Goal: Find contact information: Find contact information

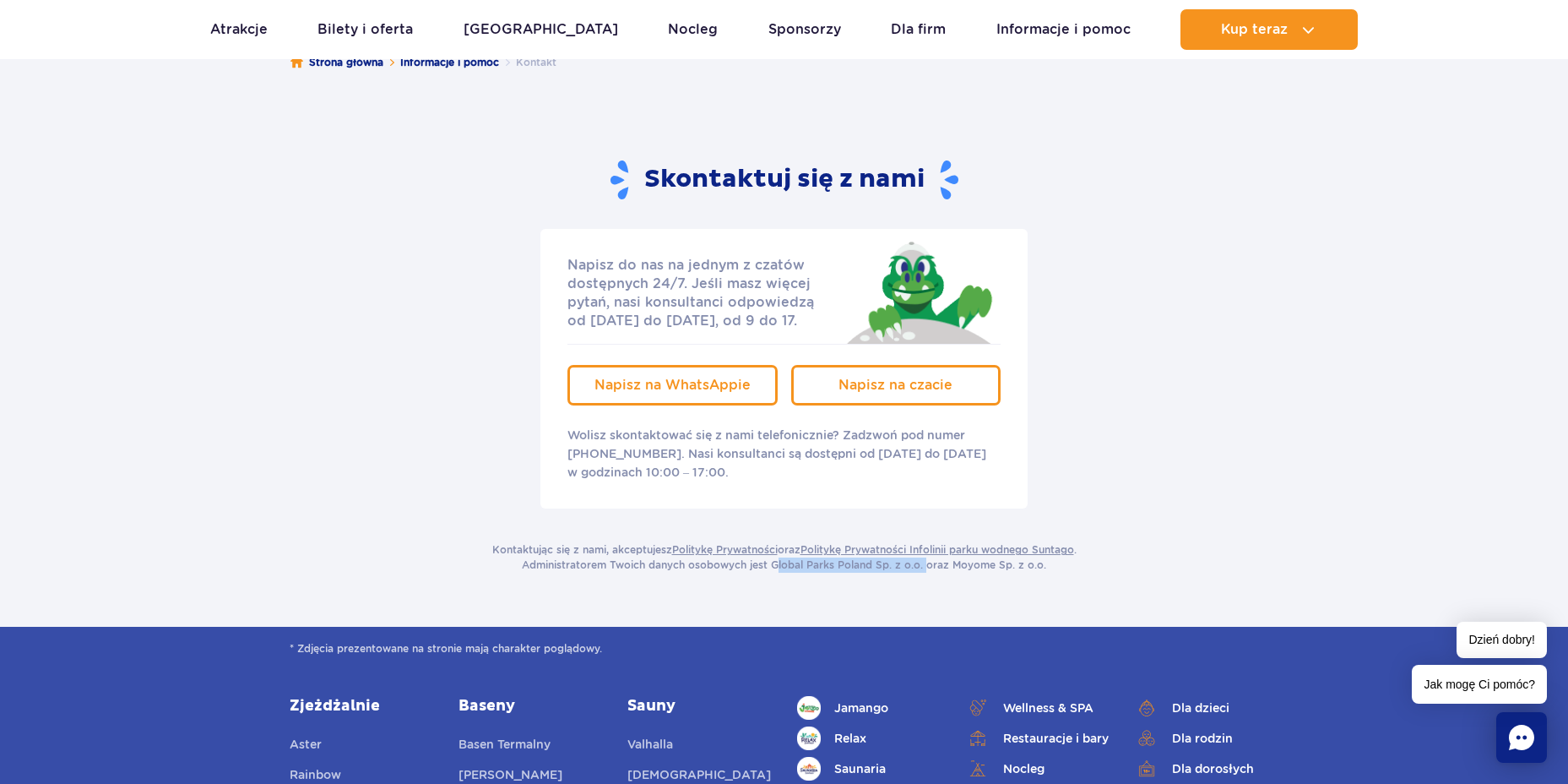
drag, startPoint x: 773, startPoint y: 564, endPoint x: 924, endPoint y: 561, distance: 151.0
click at [924, 561] on p "Kontaktując się z nami, akceptujesz Politykę Prywatności oraz Politykę Prywatno…" at bounding box center [784, 557] width 585 height 31
drag, startPoint x: 924, startPoint y: 561, endPoint x: 910, endPoint y: 565, distance: 14.6
copy p "Global Parks Poland Sp. z o.o."
click at [291, 476] on div "Napisz do nas na jednym z czatów dostępnych 24/7. Jeśli masz więcej pytań, nasi…" at bounding box center [784, 368] width 1015 height 279
